Goal: Task Accomplishment & Management: Manage account settings

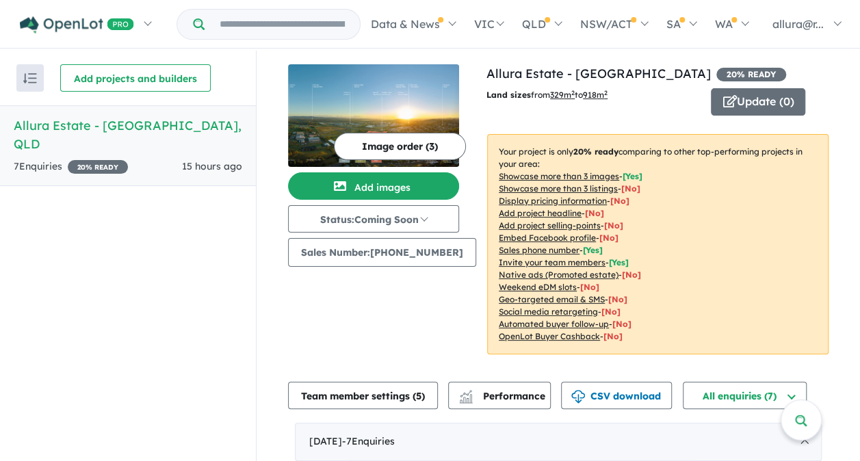
click at [91, 125] on h5 "Allura Estate - Bundamba , QLD" at bounding box center [128, 134] width 229 height 37
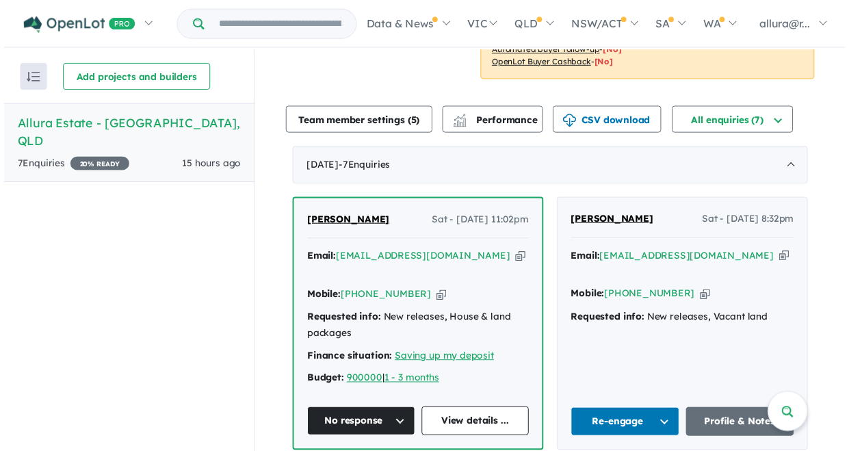
scroll to position [547, 0]
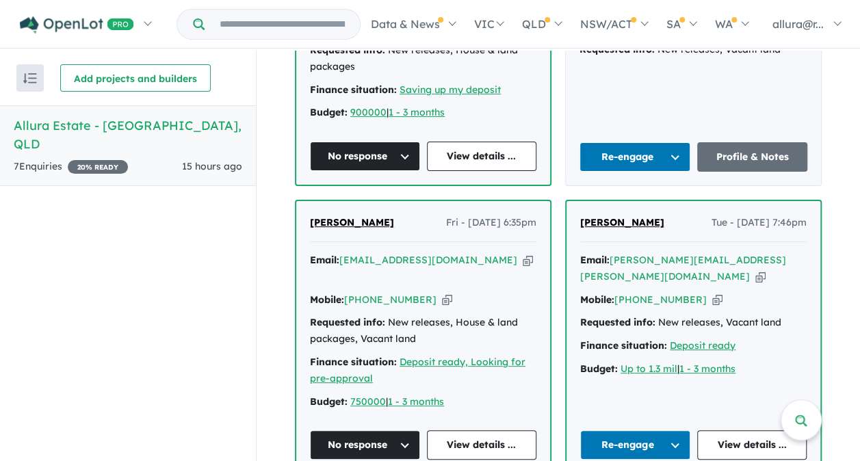
click at [620, 216] on span "[PERSON_NAME]" at bounding box center [622, 222] width 84 height 12
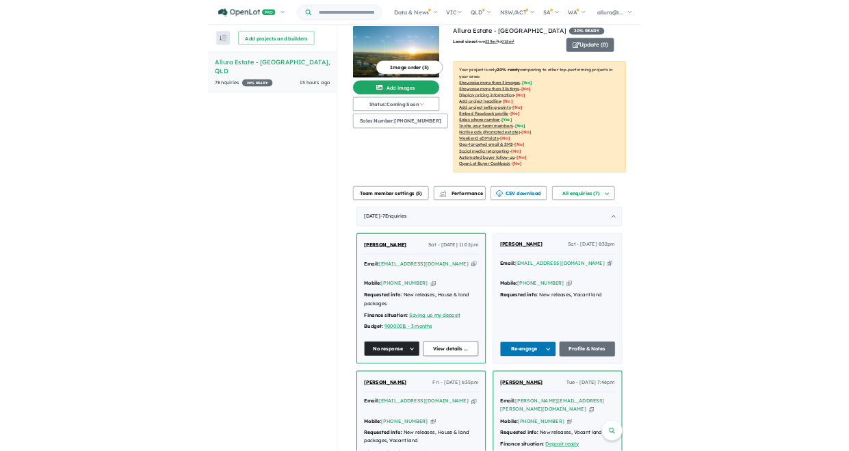
scroll to position [0, 0]
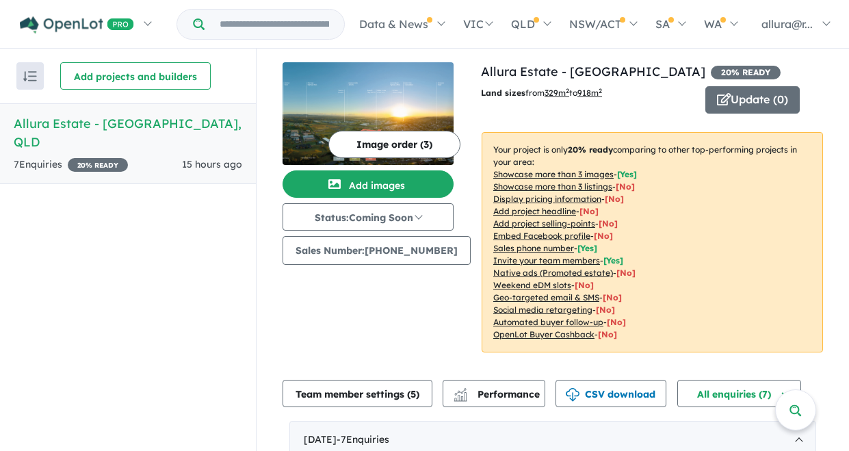
drag, startPoint x: 444, startPoint y: 450, endPoint x: 454, endPoint y: 530, distance: 80.7
click at [454, 449] on html "Skip to main content Homepage My Dashboard (1) Buyer Demand Index Suburb/Counci…" at bounding box center [424, 223] width 849 height 451
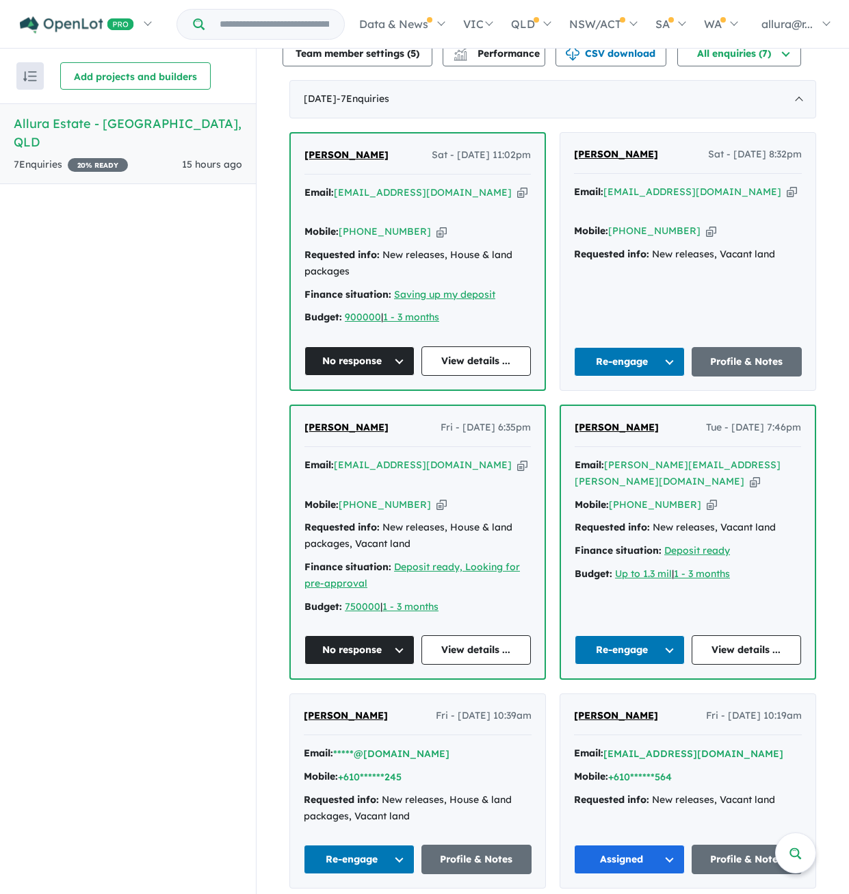
scroll to position [342, 0]
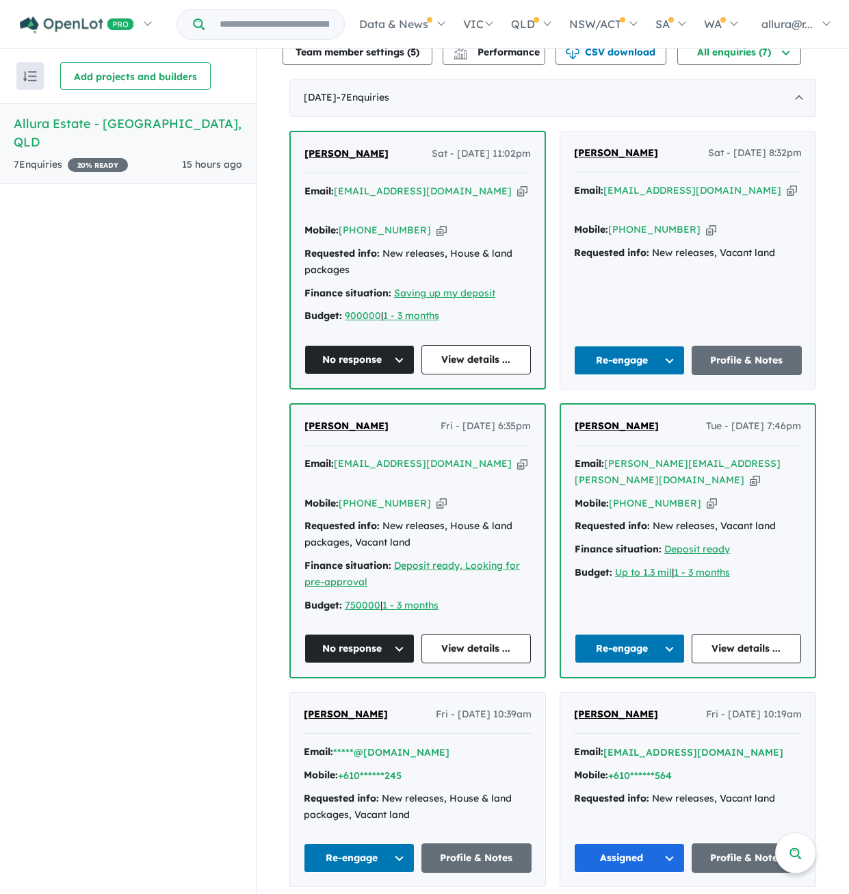
click at [665, 460] on button "Re-engage" at bounding box center [630, 648] width 110 height 29
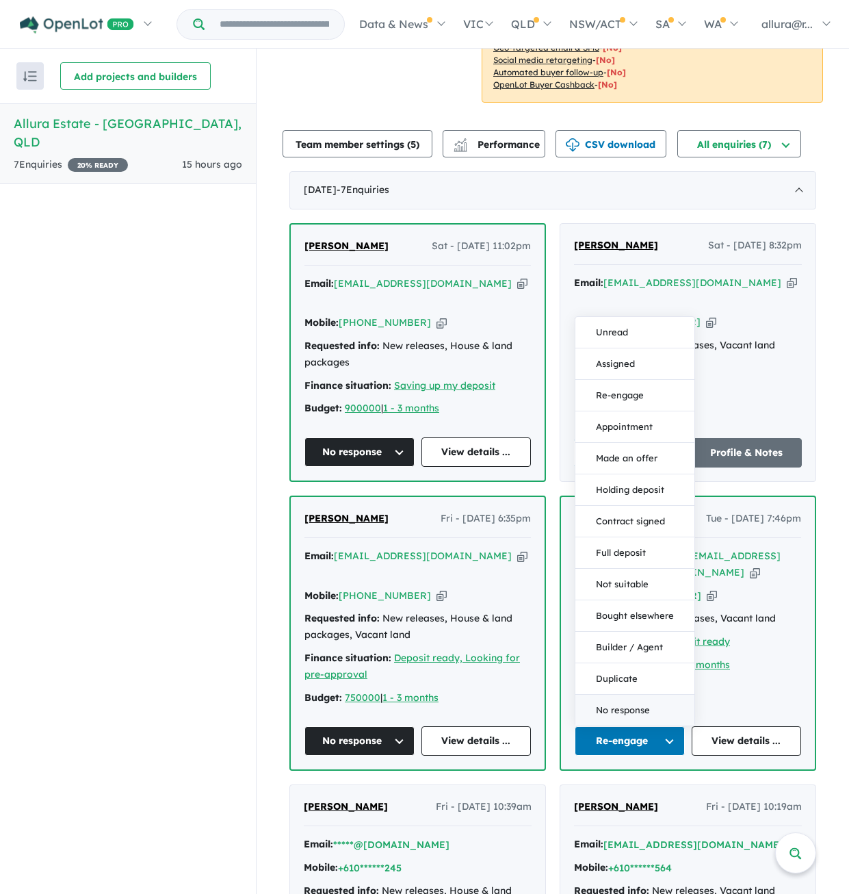
scroll to position [274, 0]
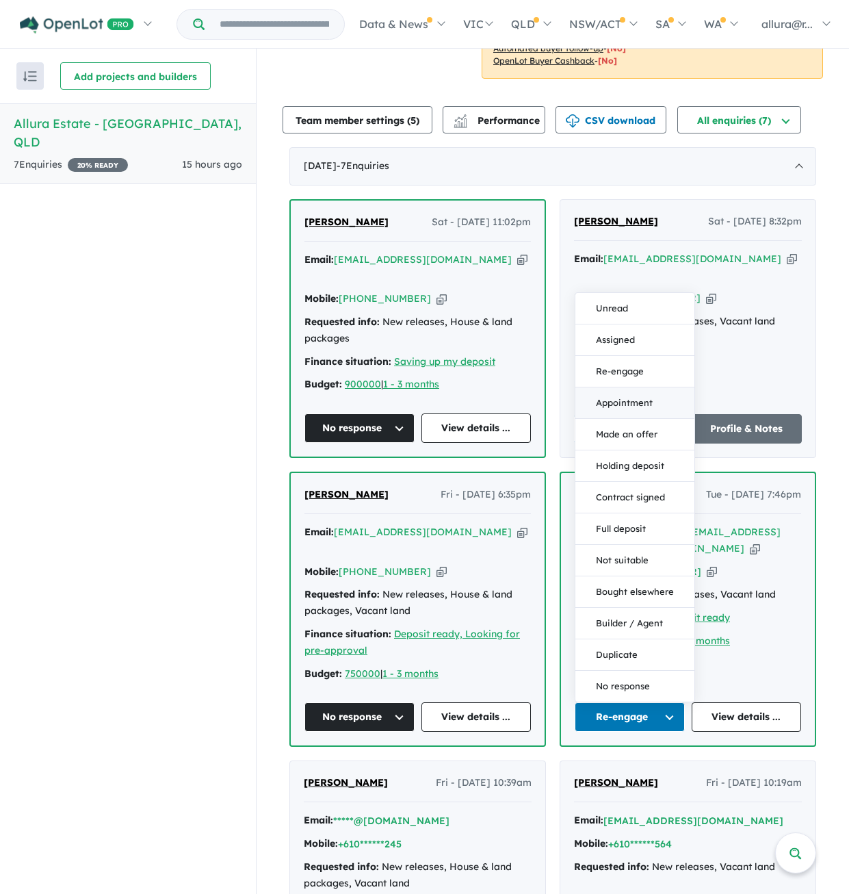
click at [613, 387] on button "Appointment" at bounding box center [634, 402] width 119 height 31
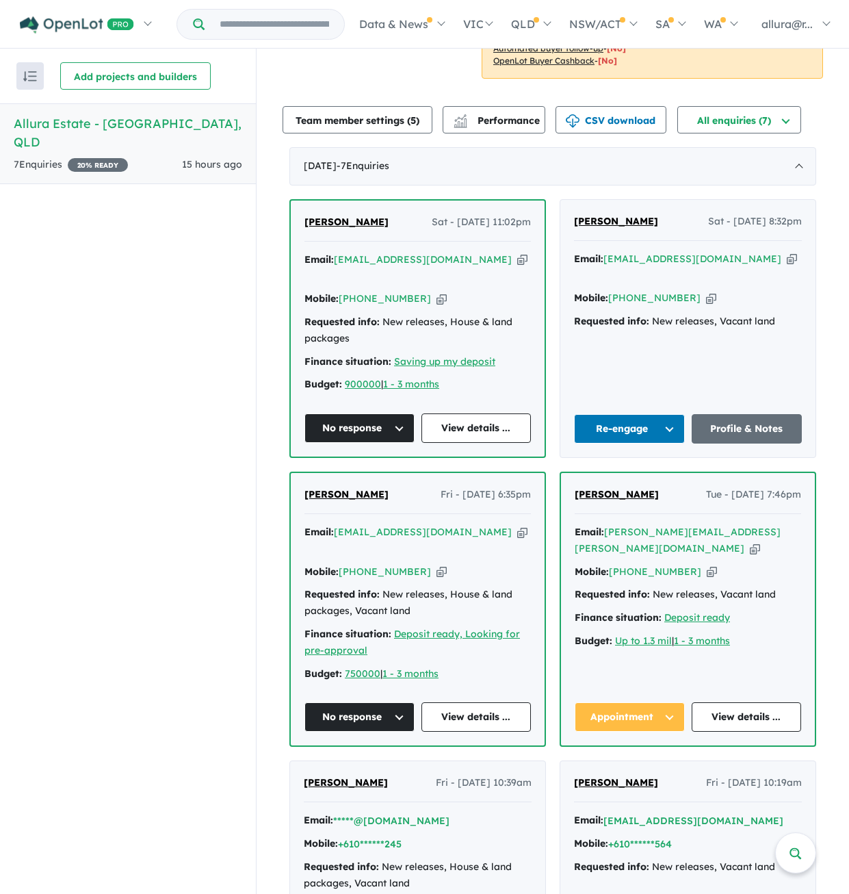
scroll to position [0, 0]
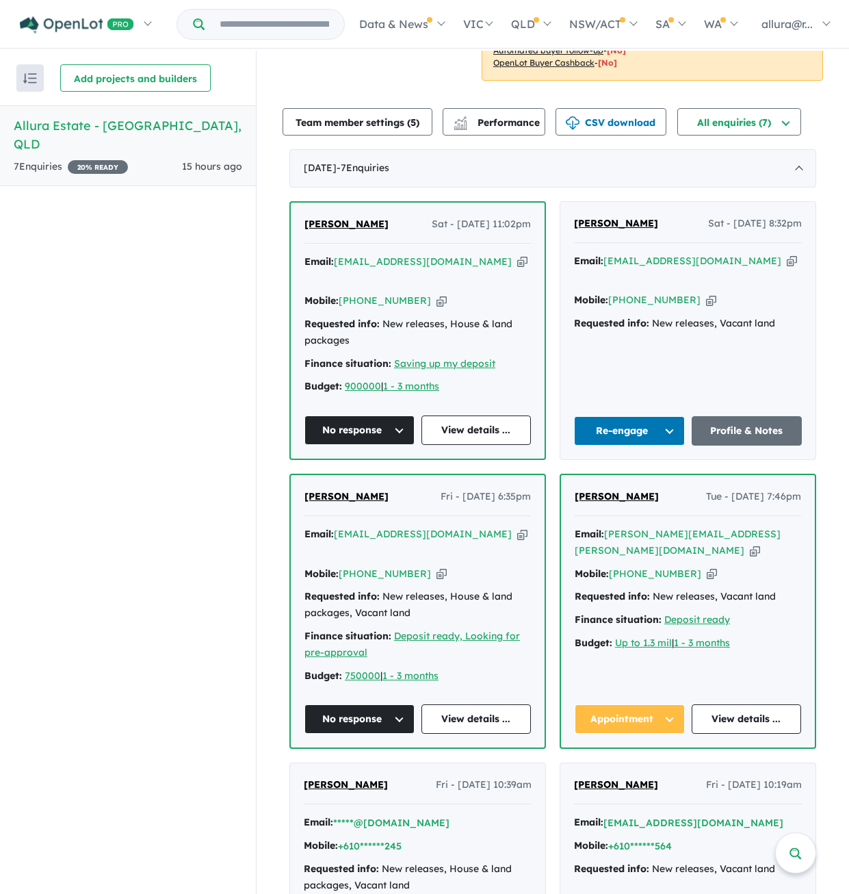
click at [32, 72] on button "button" at bounding box center [29, 77] width 27 height 27
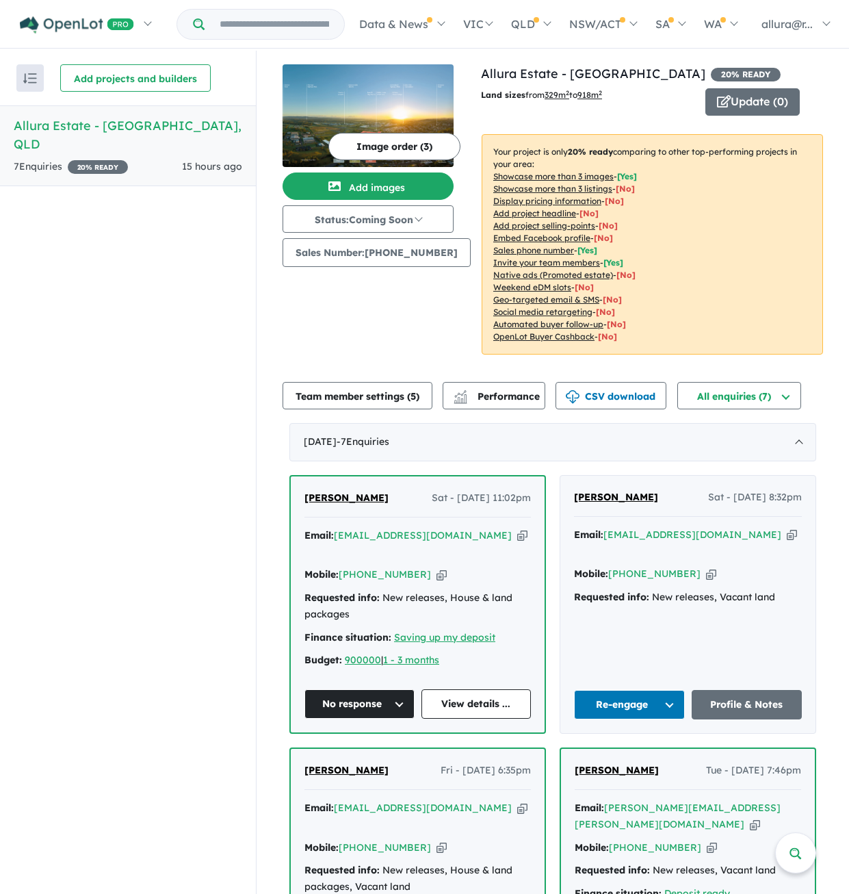
scroll to position [68, 0]
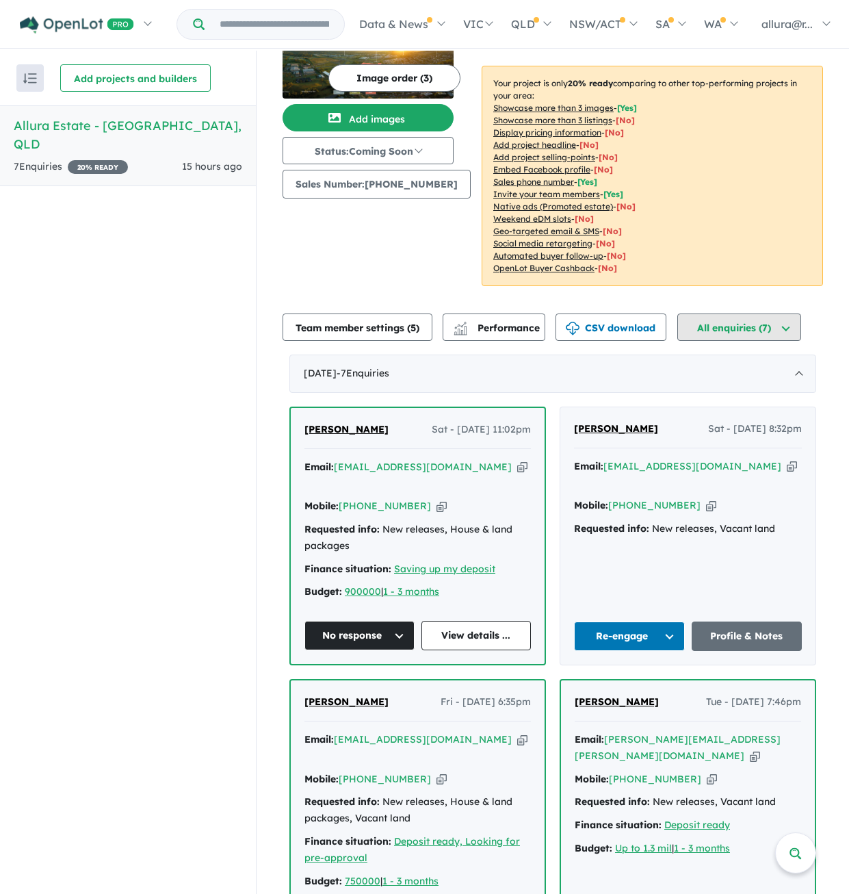
click at [736, 332] on button "All enquiries ( 7 )" at bounding box center [739, 326] width 124 height 27
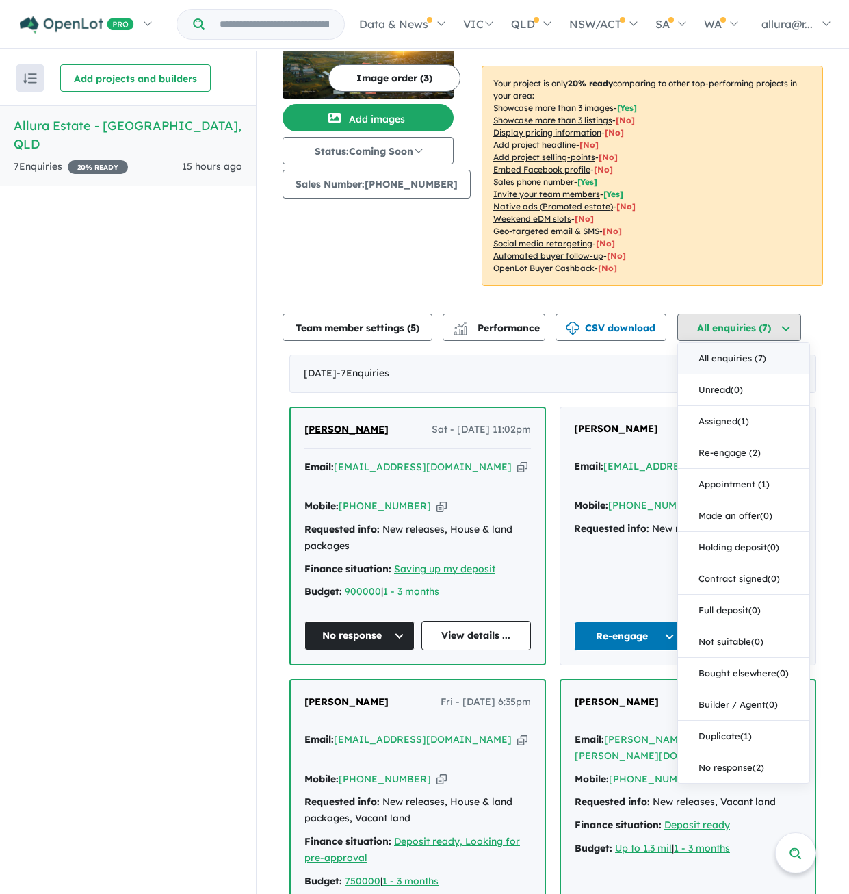
click at [736, 332] on button "All enquiries ( 7 )" at bounding box center [739, 326] width 124 height 27
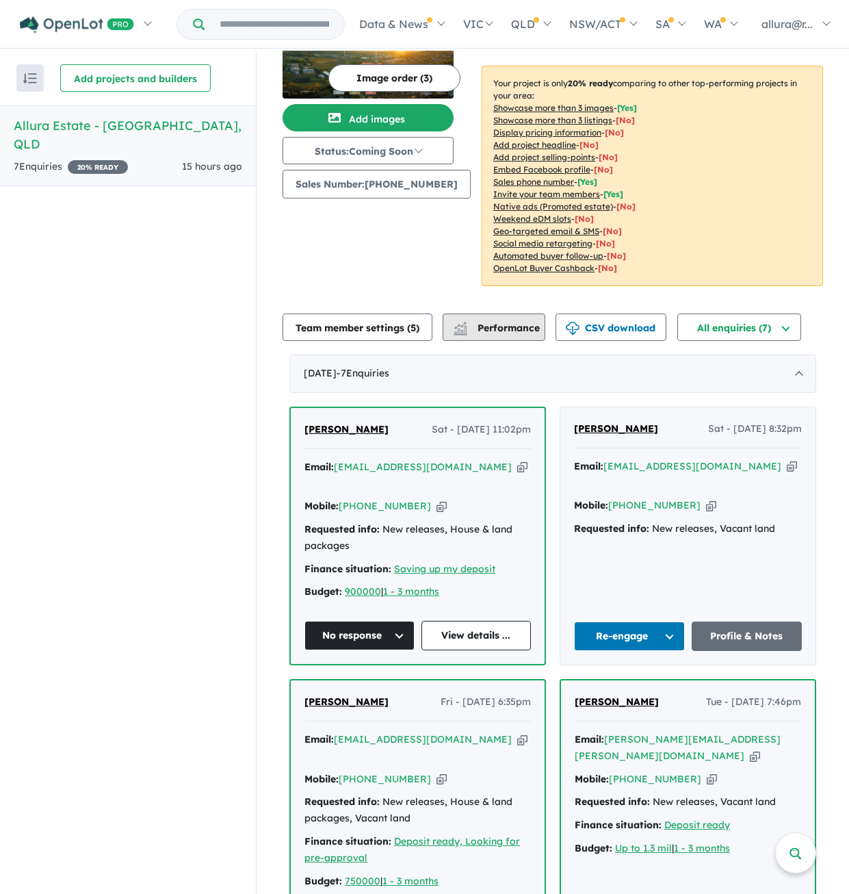
click at [493, 331] on span "Performance" at bounding box center [498, 328] width 84 height 12
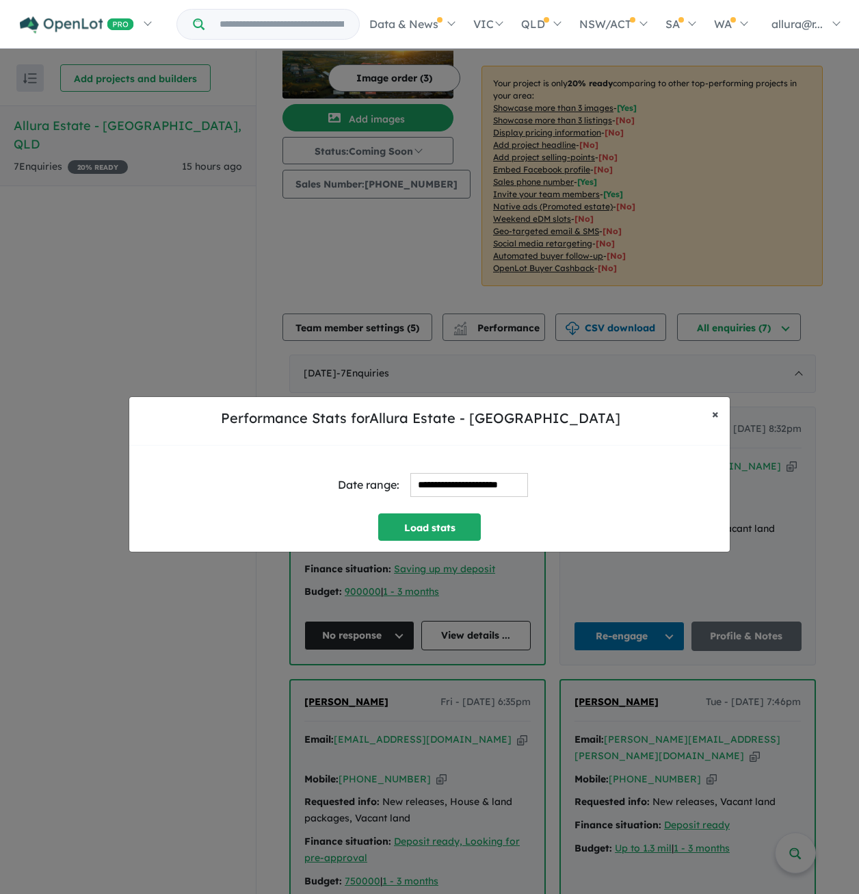
click at [718, 413] on span "×" at bounding box center [715, 414] width 7 height 16
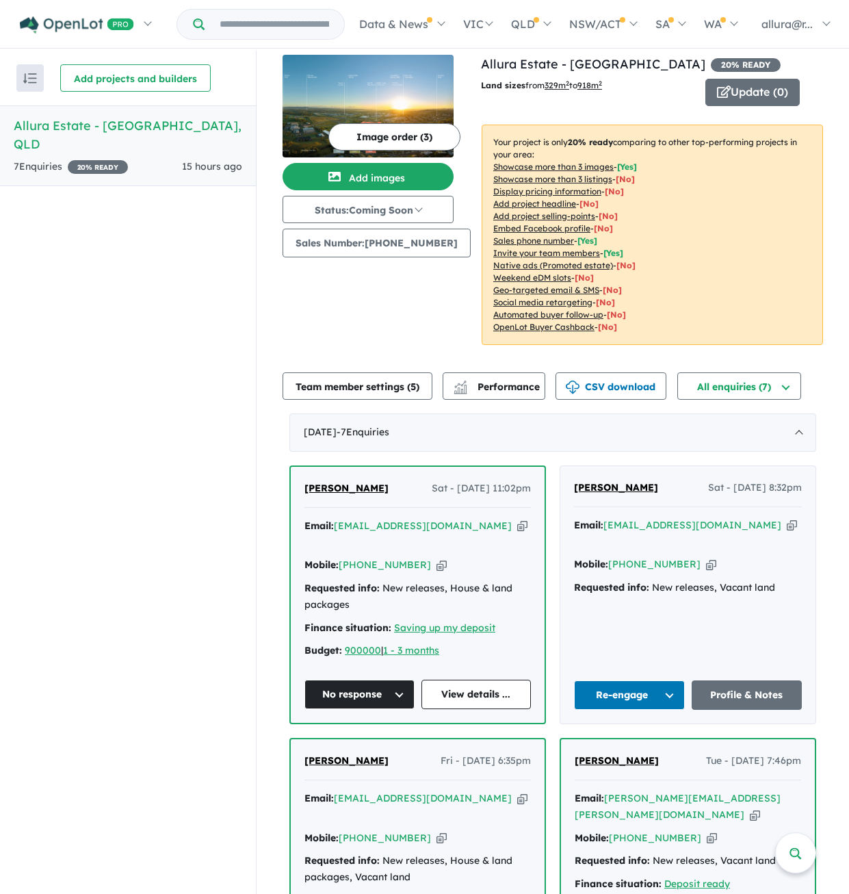
scroll to position [0, 0]
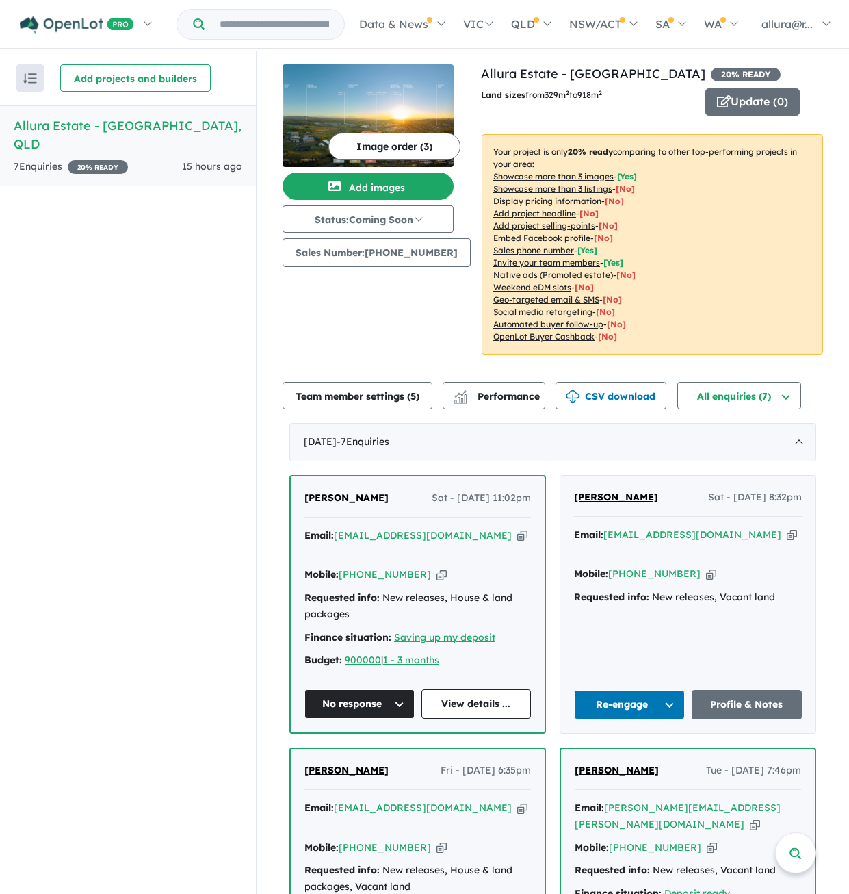
click at [27, 77] on img "button" at bounding box center [30, 78] width 14 height 10
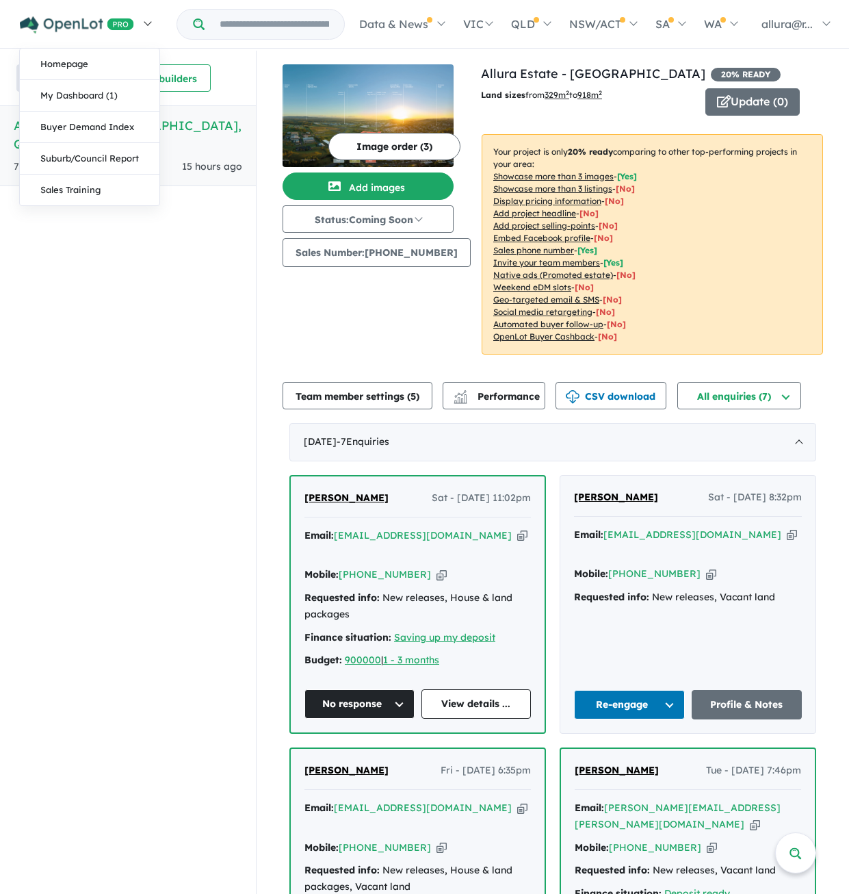
click at [91, 27] on img at bounding box center [77, 24] width 114 height 17
click at [68, 60] on link "Homepage" at bounding box center [90, 64] width 140 height 31
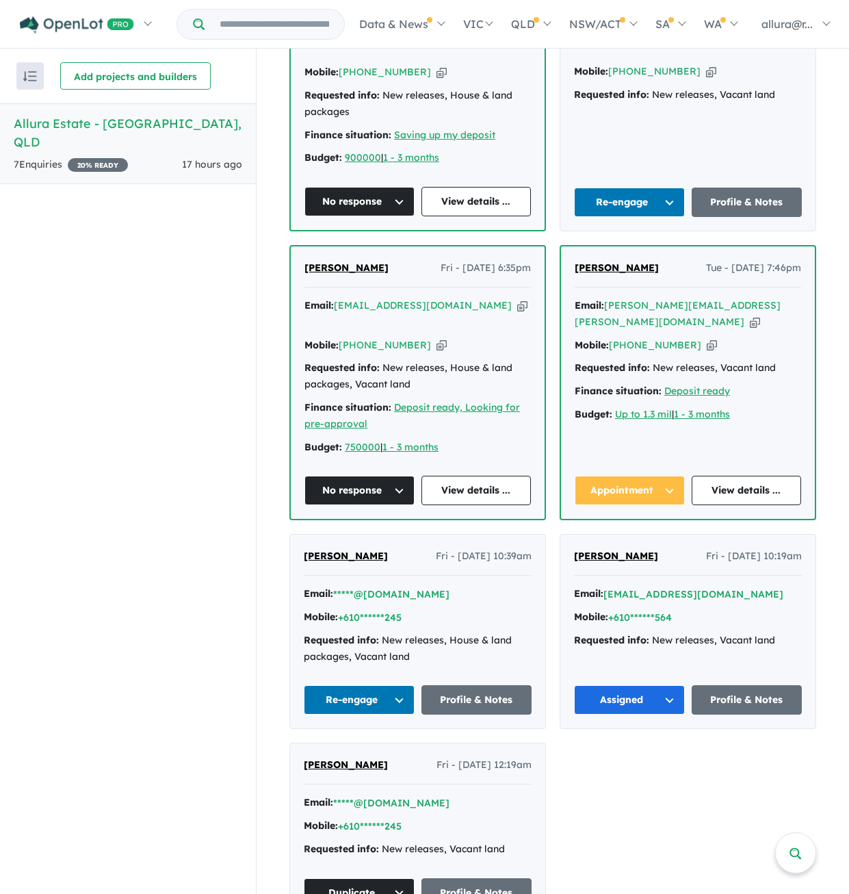
scroll to position [509, 0]
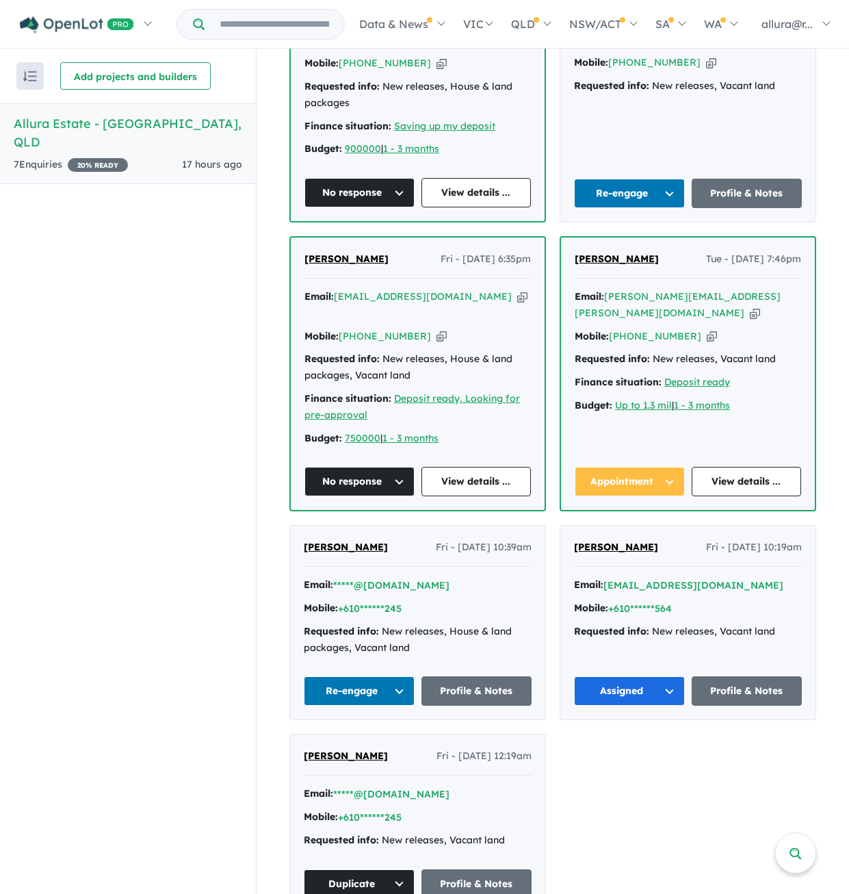
click at [665, 676] on button "Assigned" at bounding box center [629, 690] width 111 height 29
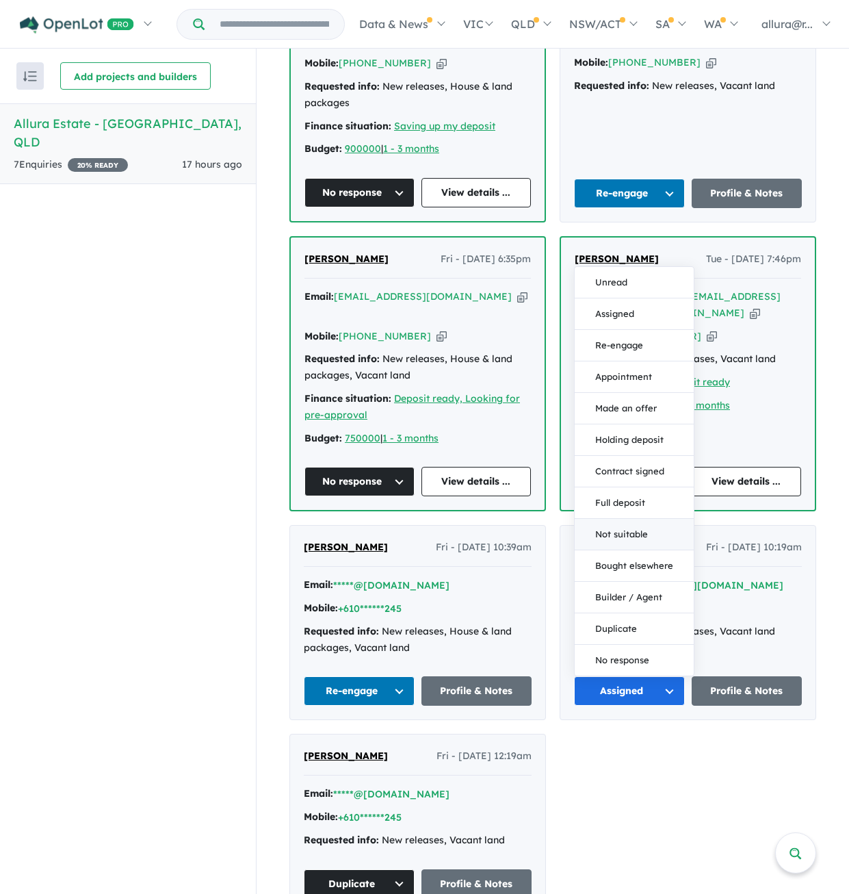
click at [615, 519] on button "Not suitable" at bounding box center [634, 534] width 119 height 31
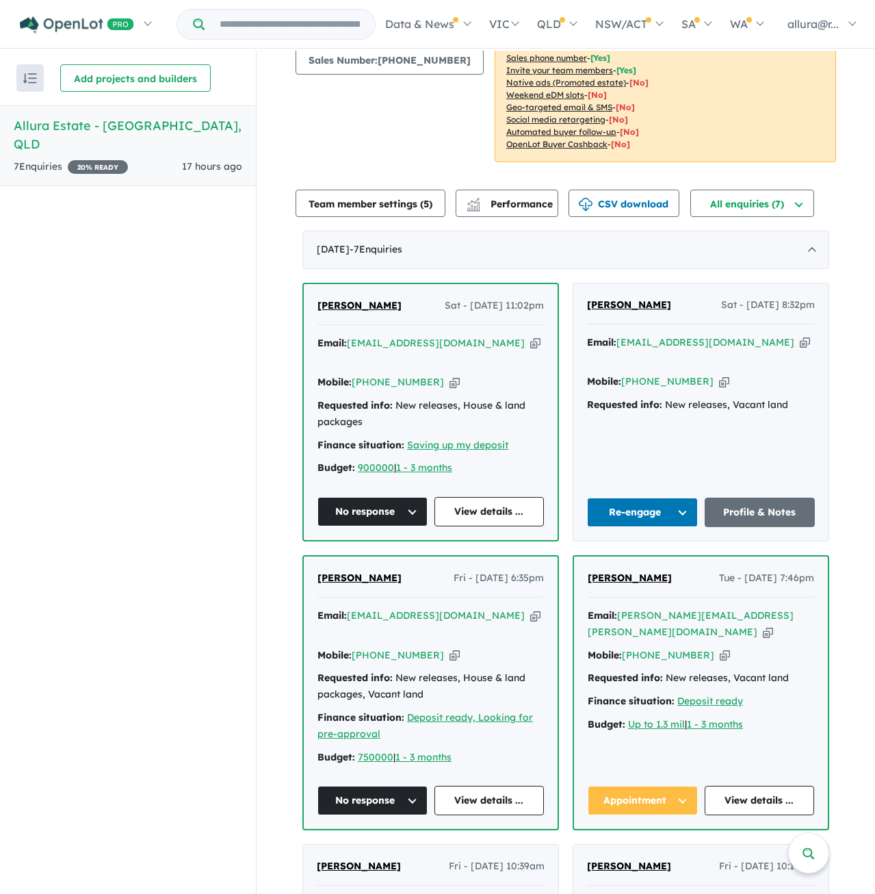
scroll to position [205, 0]
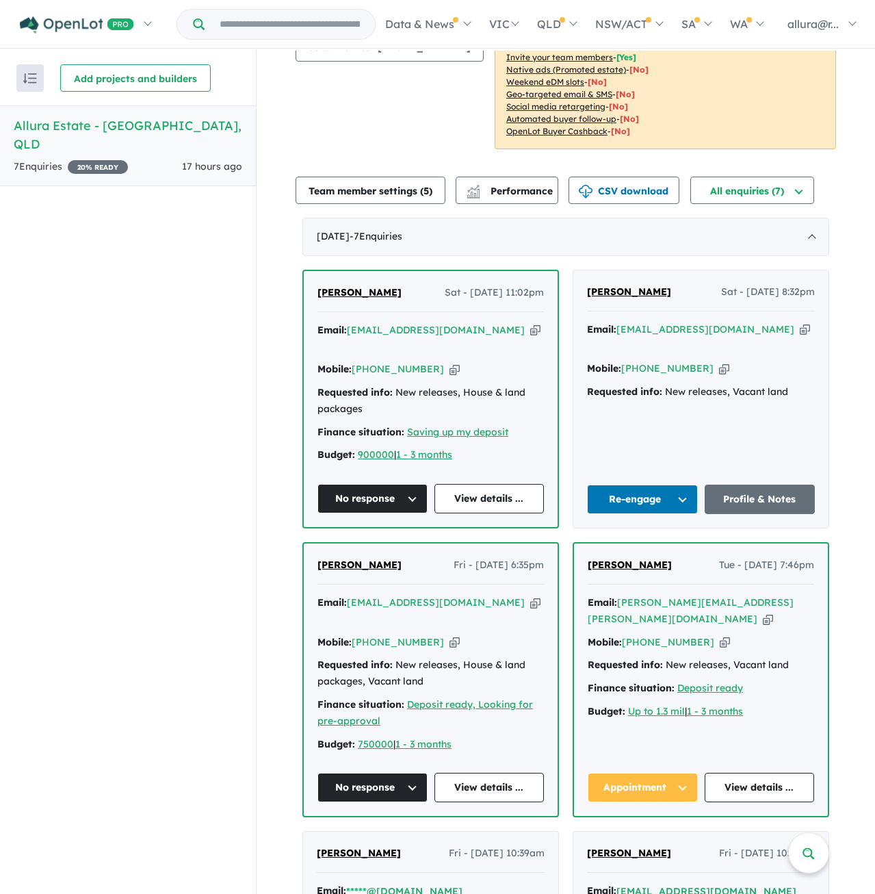
click at [612, 293] on span "Eden Wang" at bounding box center [629, 291] width 84 height 12
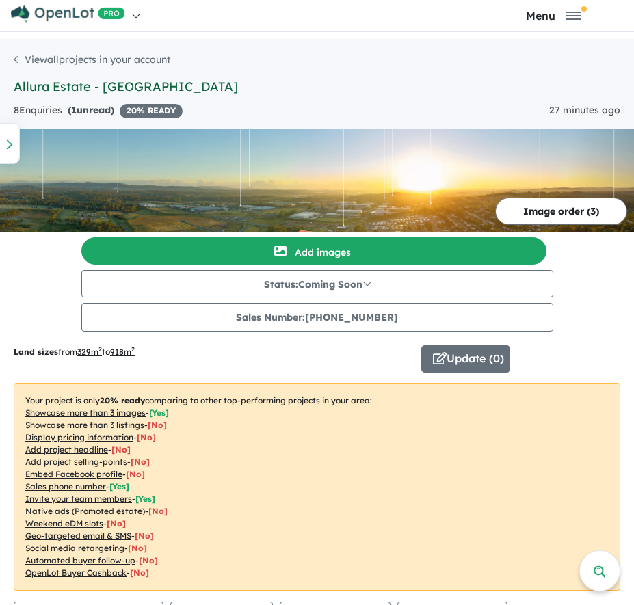
click at [81, 90] on link "Allura Estate - [GEOGRAPHIC_DATA]" at bounding box center [126, 87] width 224 height 16
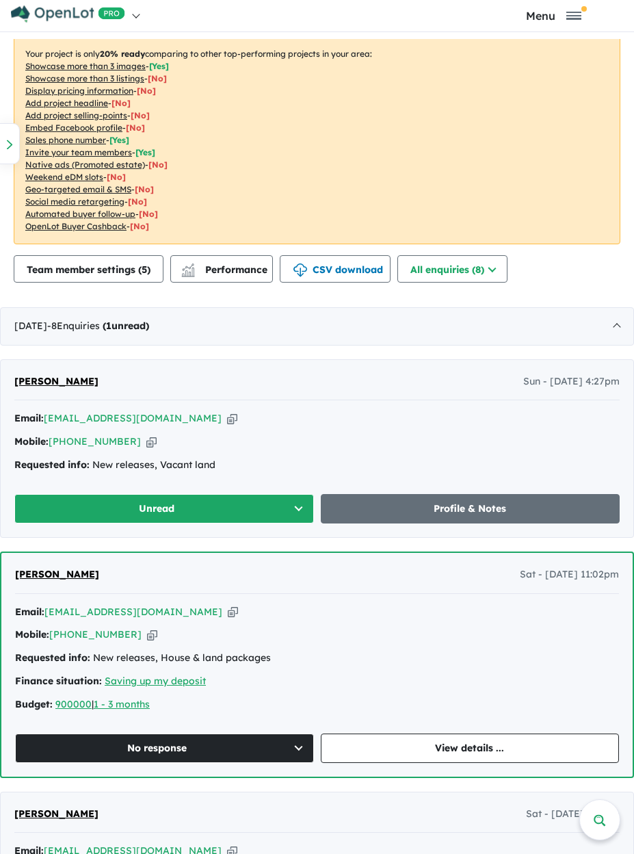
scroll to position [411, 0]
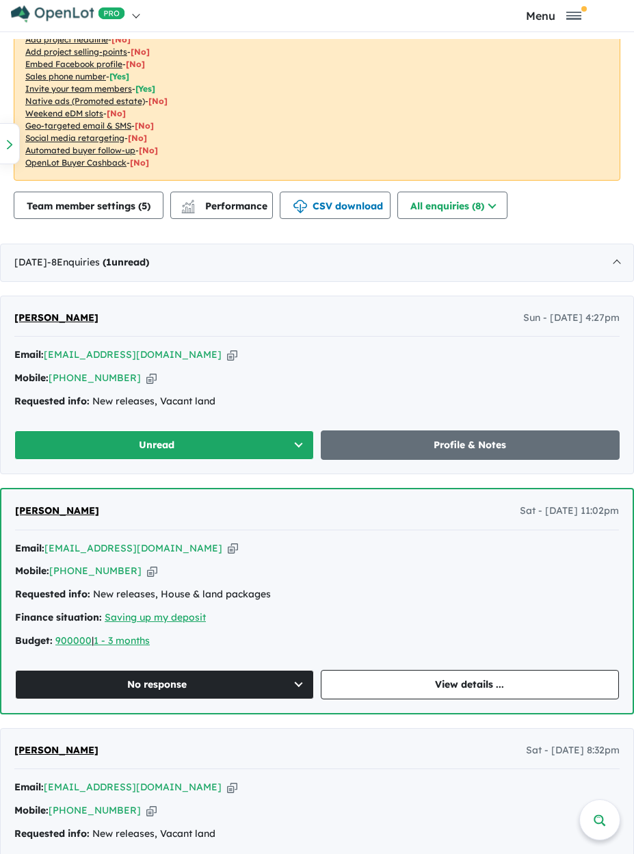
click at [181, 443] on button "Unread" at bounding box center [164, 444] width 300 height 29
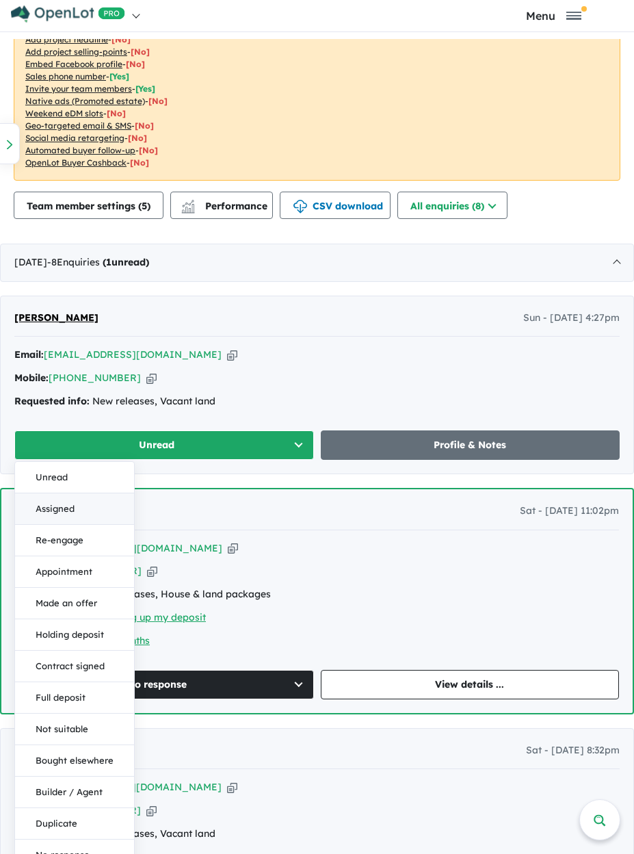
click at [105, 507] on button "Assigned" at bounding box center [74, 508] width 119 height 31
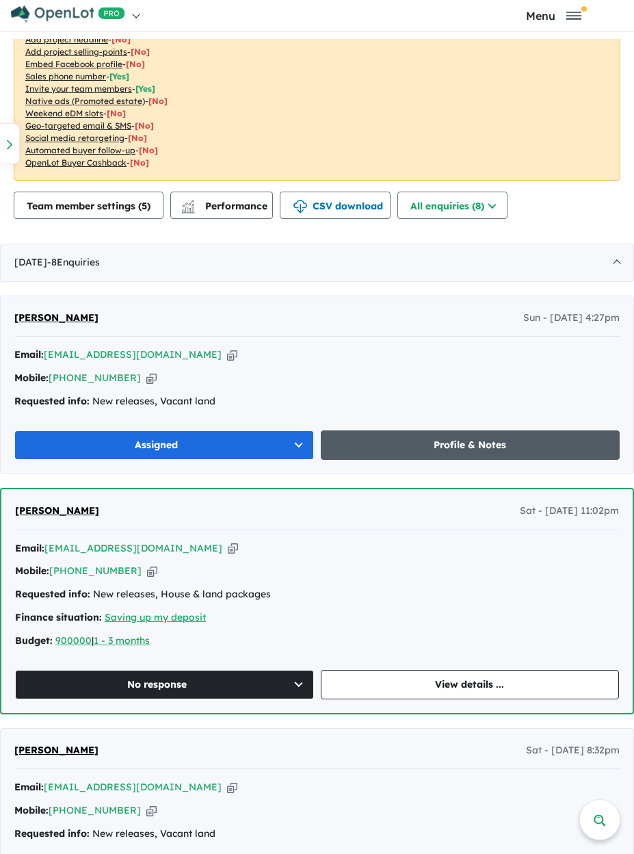
click at [438, 450] on link "Profile & Notes" at bounding box center [471, 444] width 300 height 29
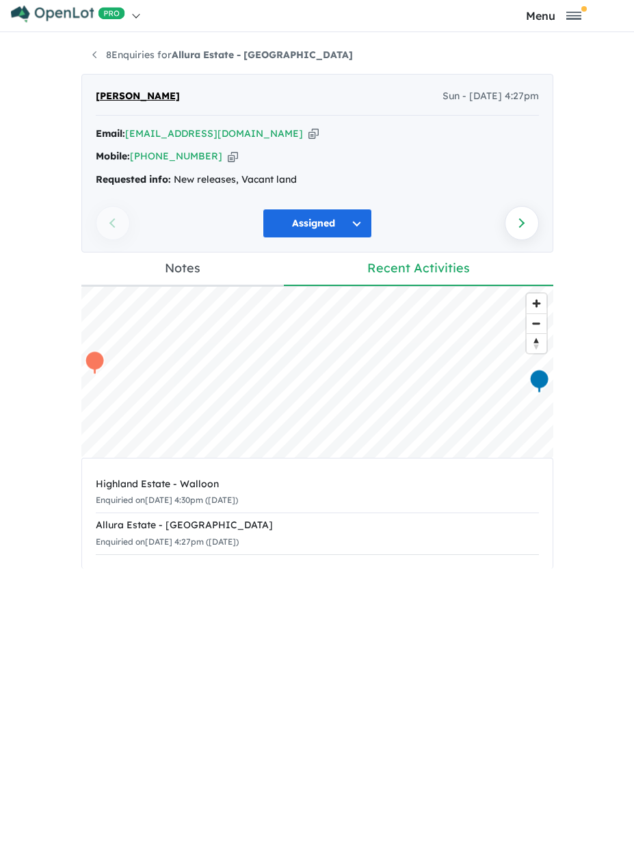
scroll to position [7, 0]
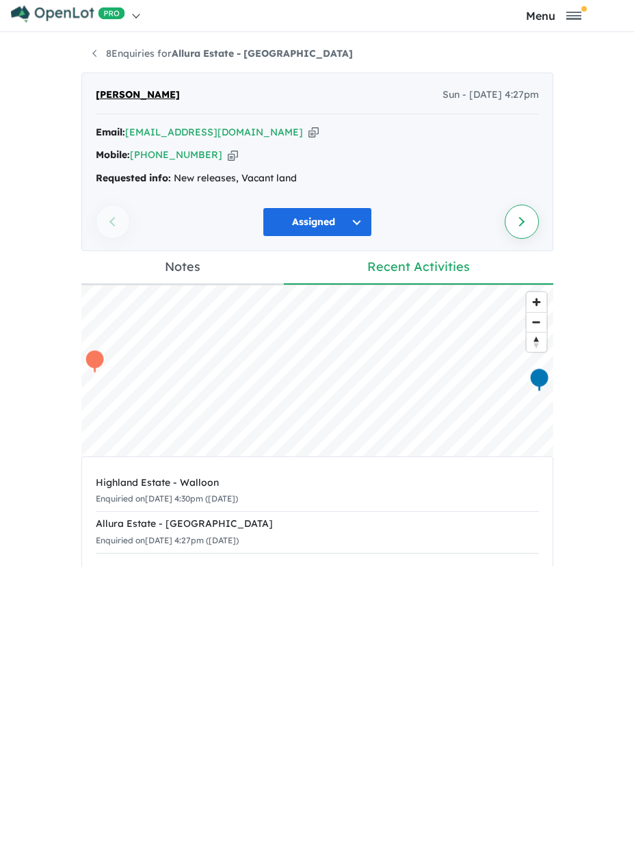
click at [516, 222] on link "Next enquiry" at bounding box center [522, 222] width 34 height 34
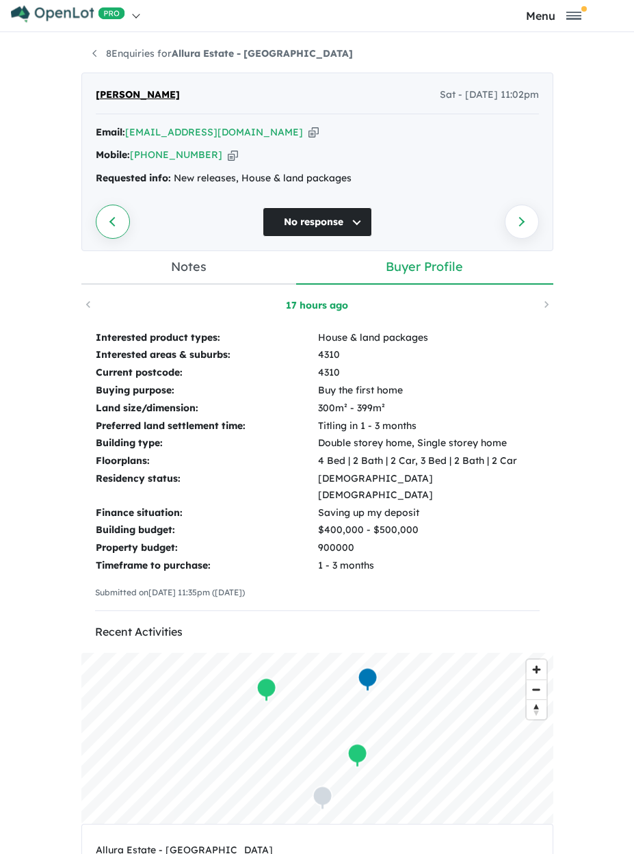
click at [107, 218] on link "Previous enquiry" at bounding box center [113, 222] width 34 height 34
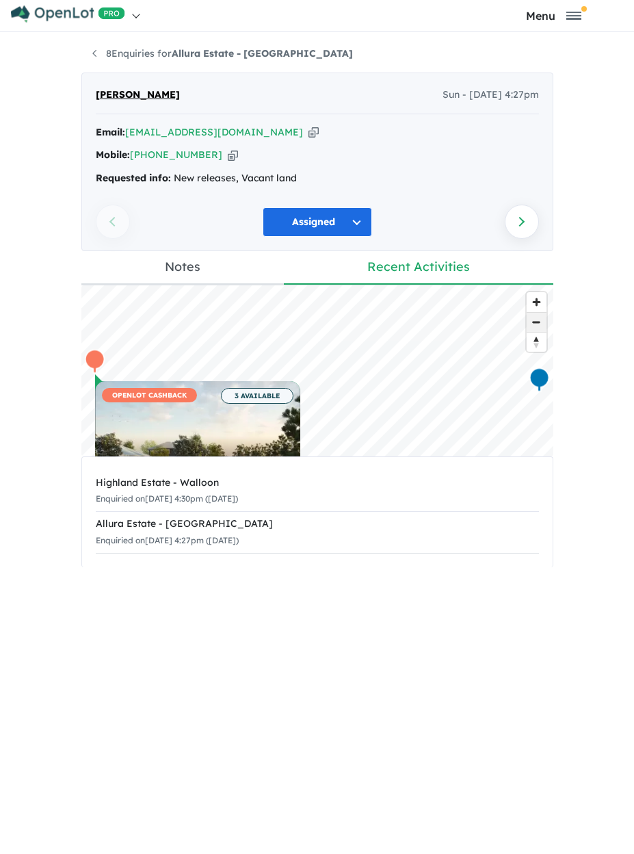
click at [529, 324] on span "Zoom out" at bounding box center [537, 322] width 20 height 19
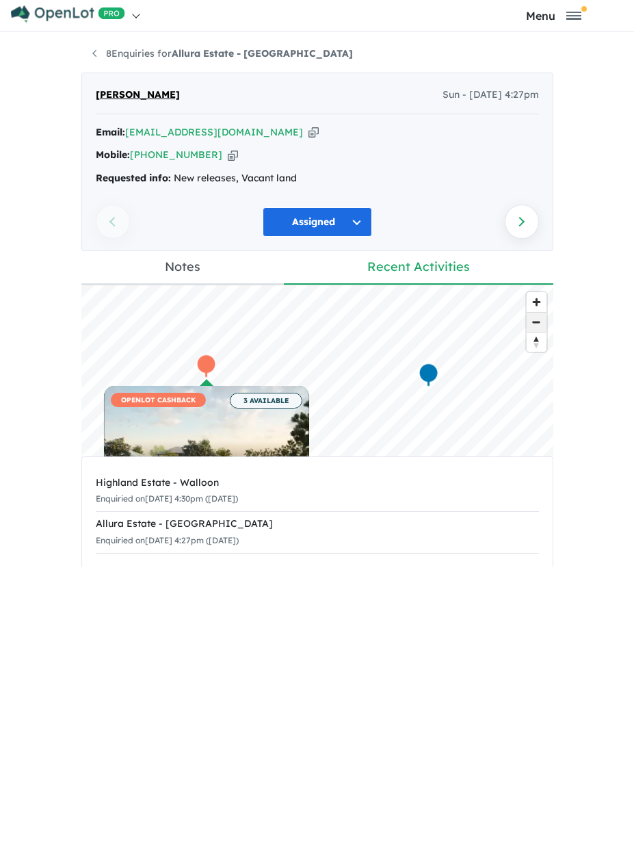
click at [536, 329] on span "Zoom out" at bounding box center [537, 322] width 20 height 19
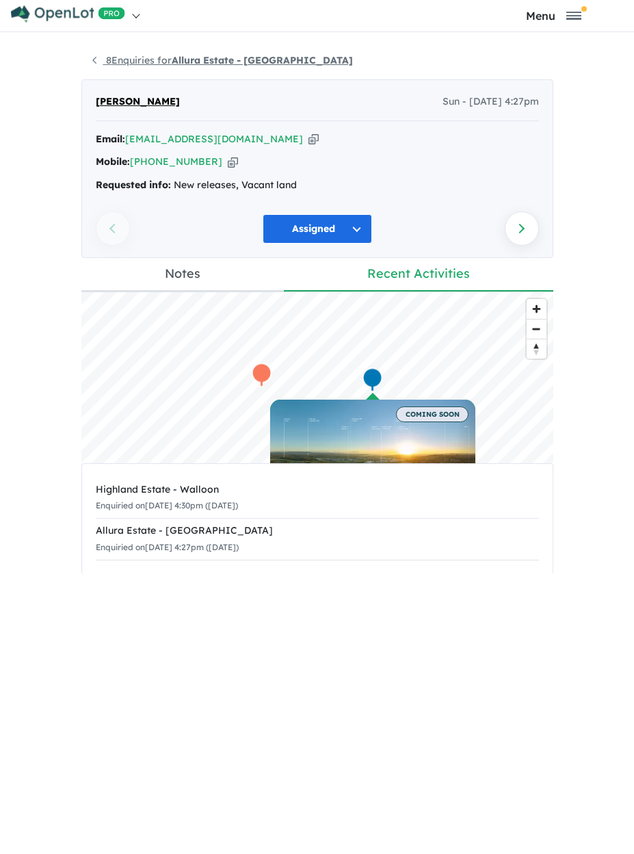
click at [146, 58] on link "8 Enquiries for Allura Estate - [GEOGRAPHIC_DATA]" at bounding box center [222, 60] width 261 height 12
